Goal: Book appointment/travel/reservation

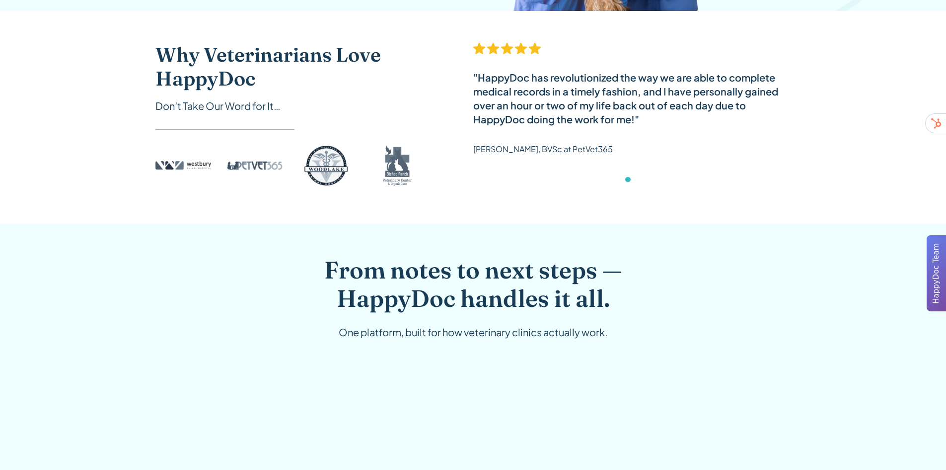
scroll to position [447, 0]
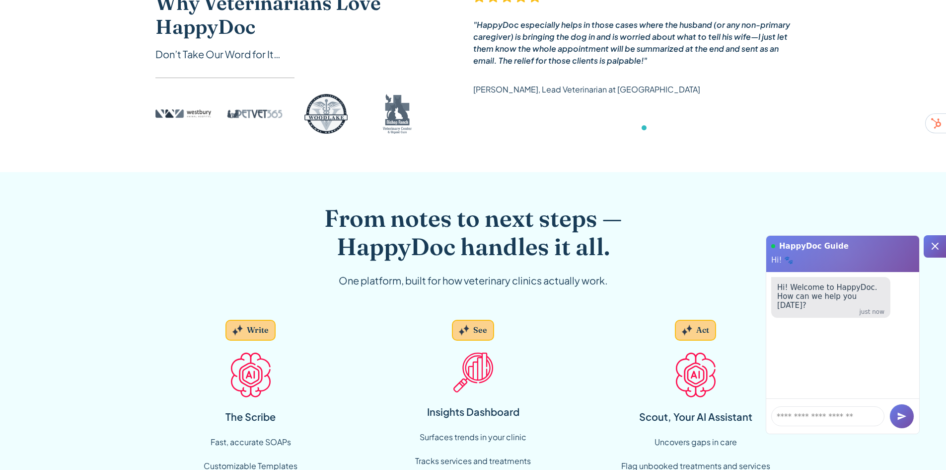
click at [92, 138] on div "Why Veterinarians Love HappyDoc Don’t Take Our Word for It… "My doctors LOVE Ha…" at bounding box center [473, 65] width 946 height 213
click at [846, 419] on textarea at bounding box center [828, 416] width 113 height 20
click at [933, 242] on icon at bounding box center [936, 246] width 12 height 12
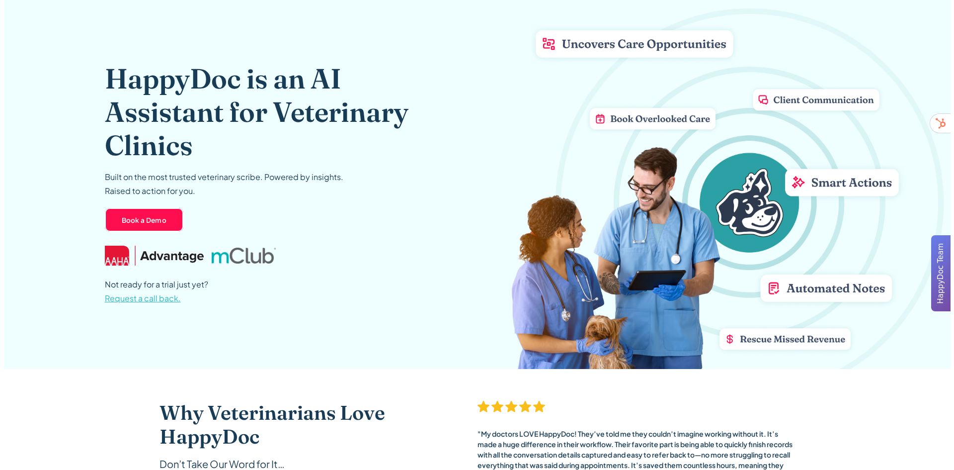
scroll to position [0, 0]
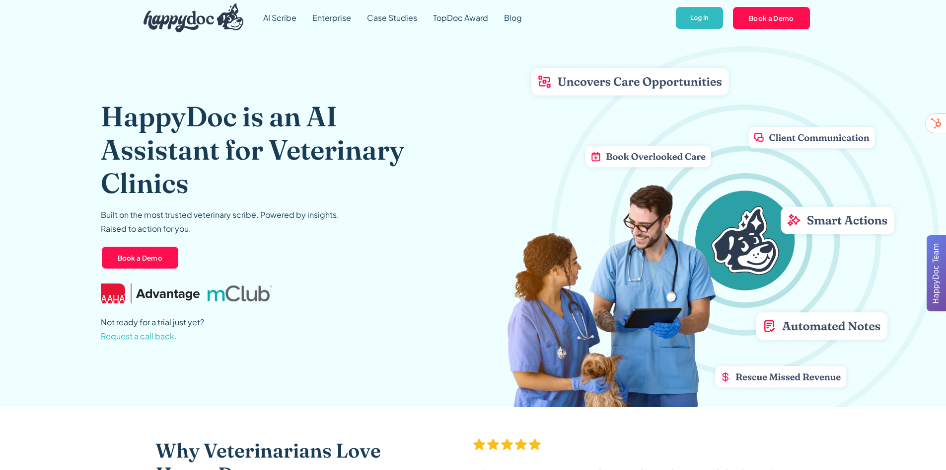
click at [934, 175] on header "HappyDoc is an AI Assistant for Veterinary Clinics Built on the most trusted ve…" at bounding box center [473, 221] width 946 height 371
click at [791, 22] on link "Book a Demo" at bounding box center [771, 18] width 79 height 24
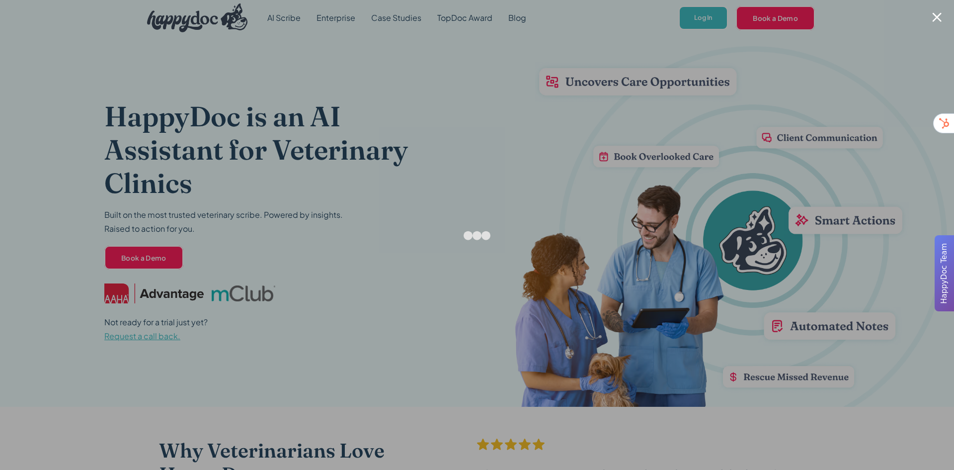
click at [225, 188] on div at bounding box center [477, 235] width 954 height 470
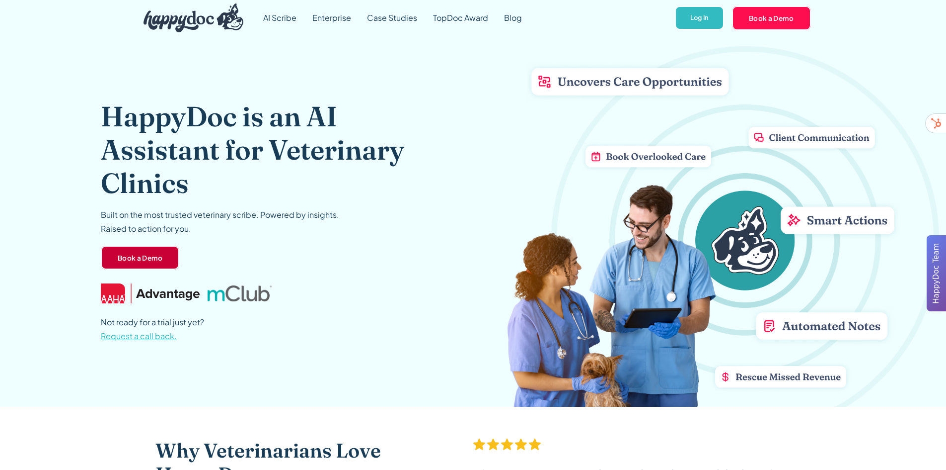
click at [156, 255] on link "Book a Demo" at bounding box center [140, 257] width 79 height 24
click at [147, 253] on link "Book a Demo" at bounding box center [140, 257] width 79 height 24
